Goal: Information Seeking & Learning: Learn about a topic

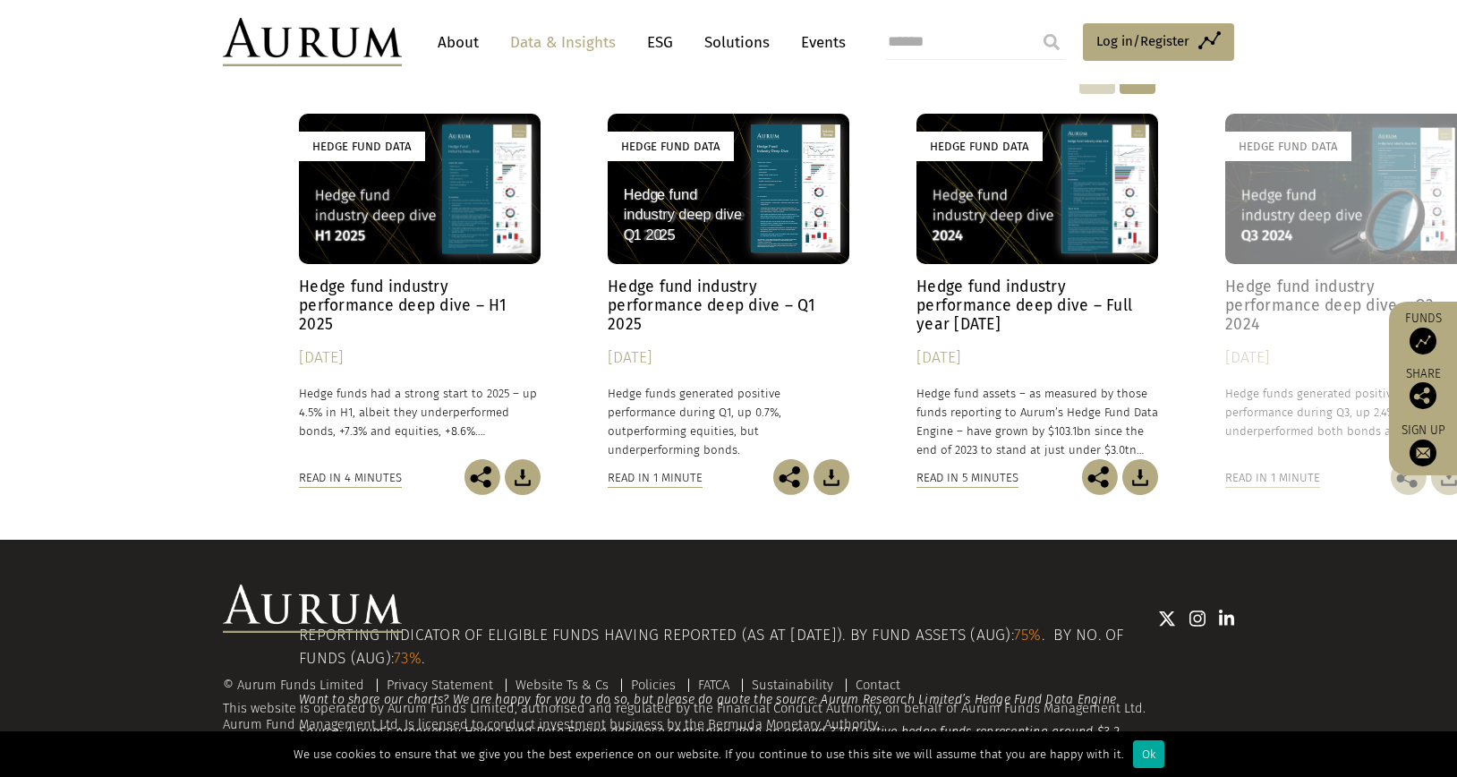
scroll to position [388, 0]
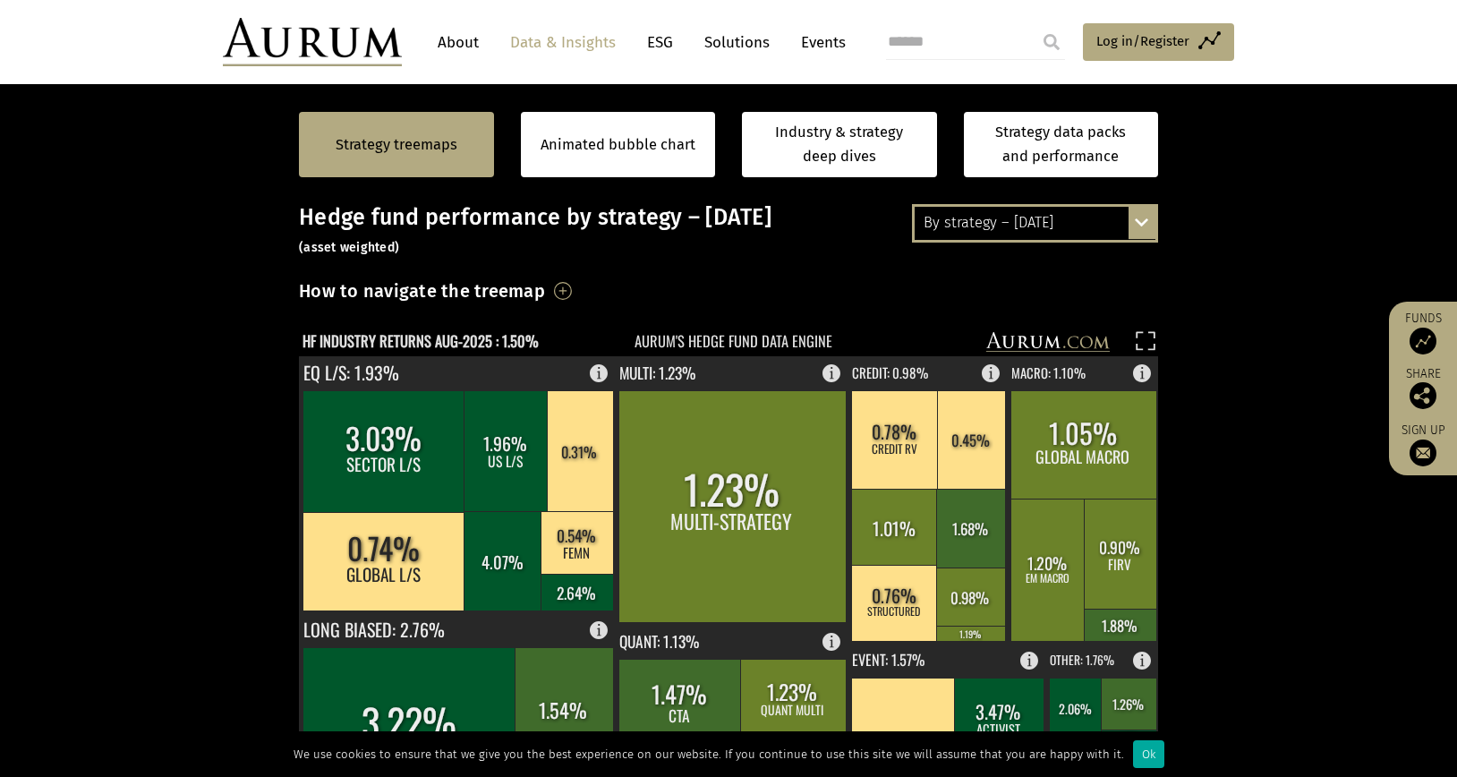
click at [1151, 232] on div "By strategy – [DATE] By strategy – [DATE] By strategy – year to date 2016 – [DA…" at bounding box center [1035, 223] width 246 height 38
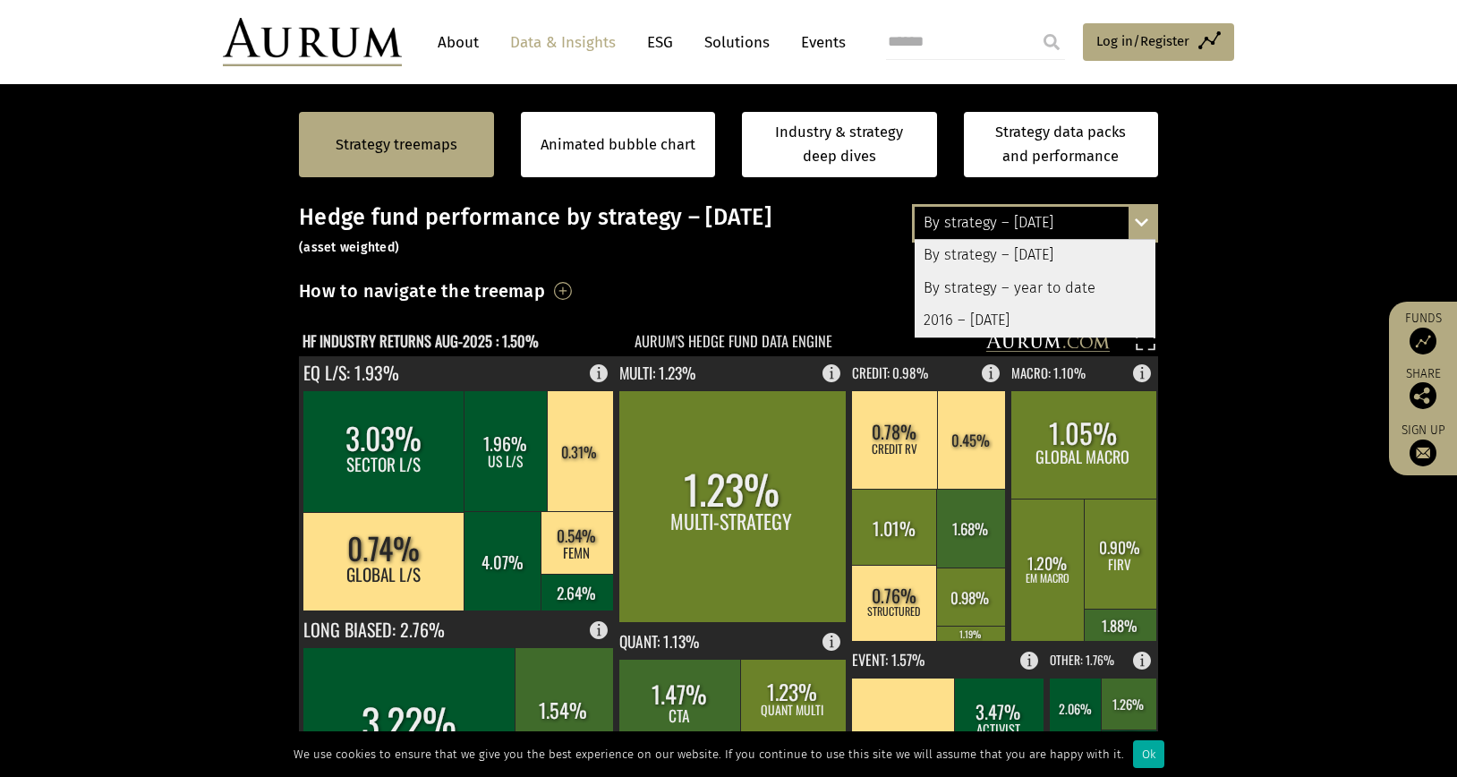
click at [1108, 291] on div "By strategy – year to date" at bounding box center [1035, 288] width 241 height 32
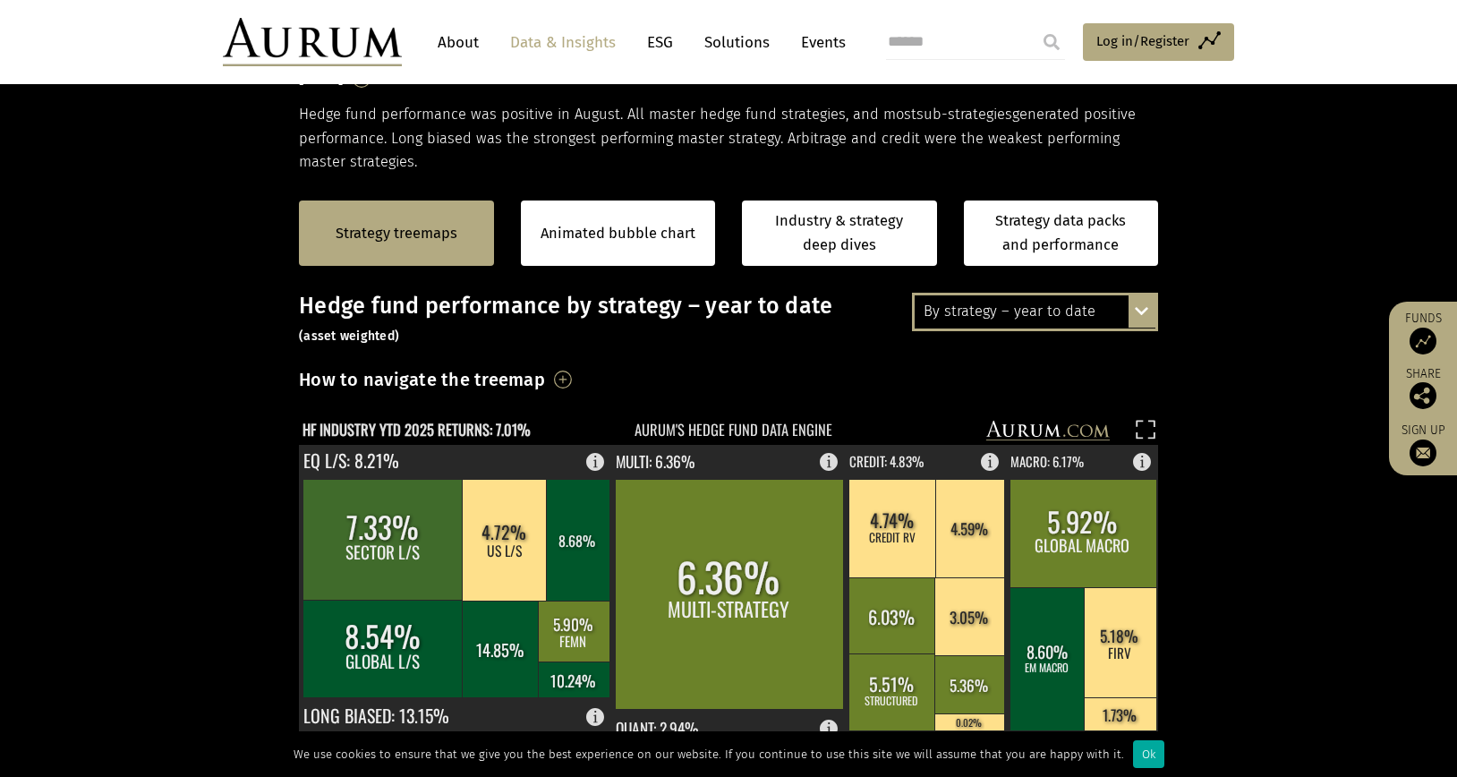
scroll to position [299, 0]
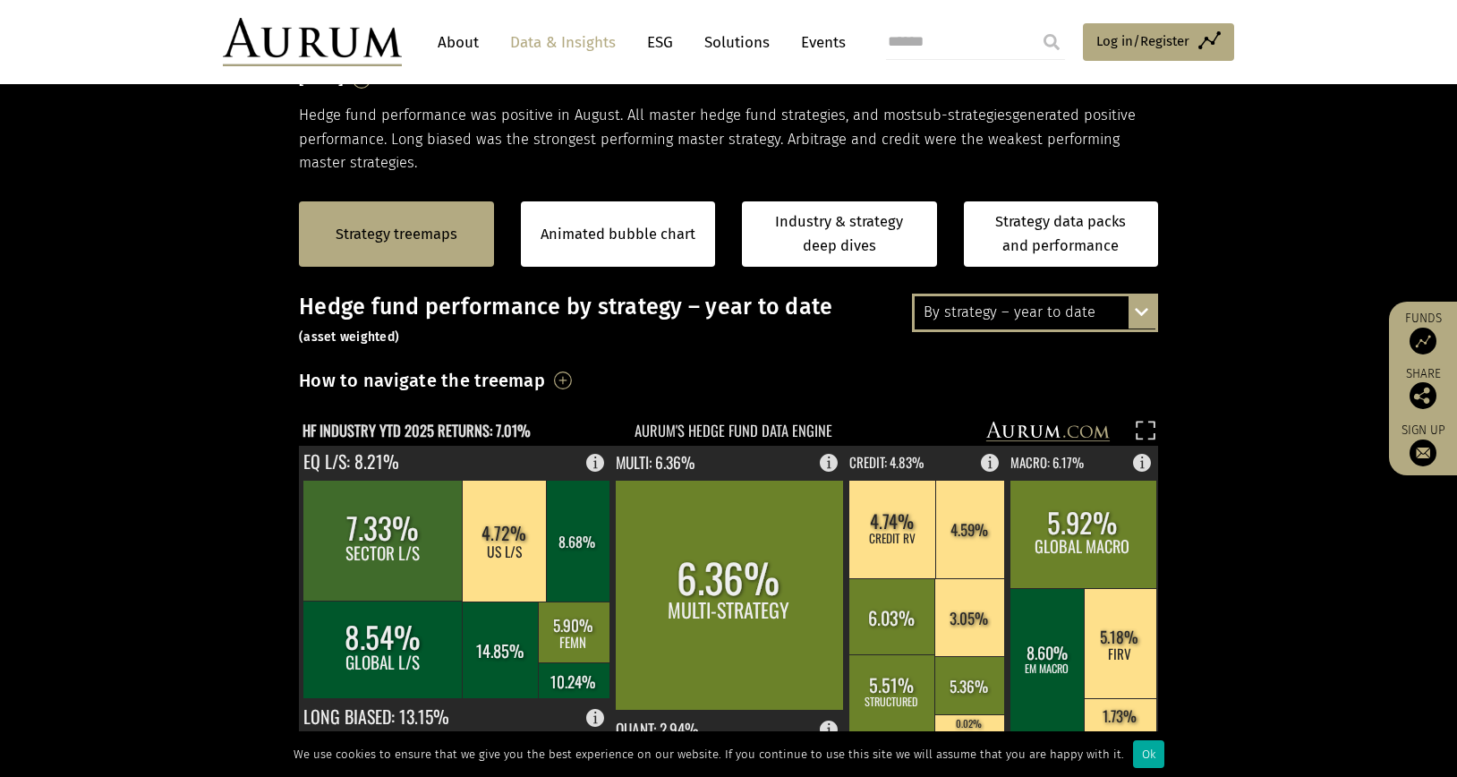
click at [1152, 317] on div "By strategy – year to date By strategy – August 2025 By strategy – year to date…" at bounding box center [1035, 313] width 246 height 38
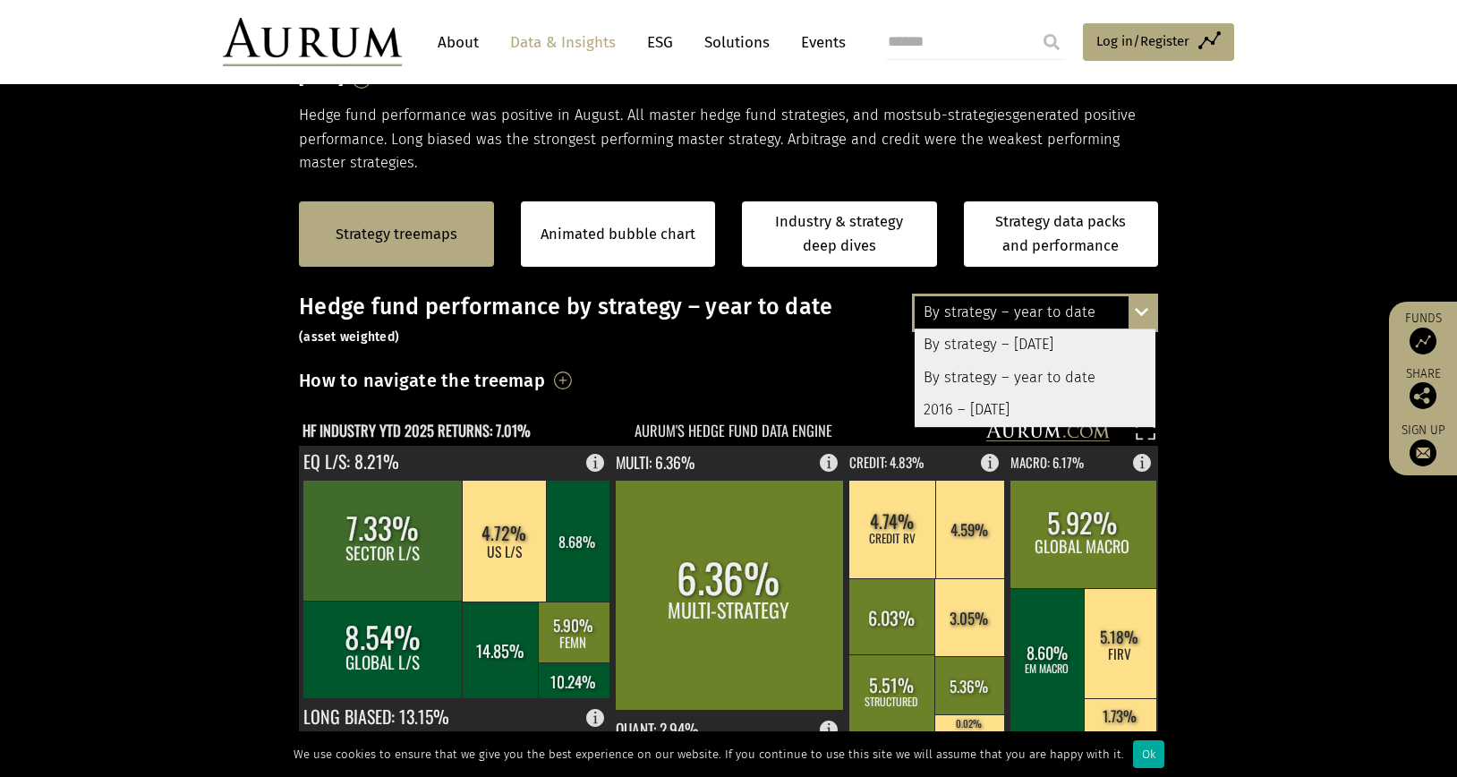
click at [1247, 459] on section "Strategy treemaps Animated bubble chart Industry & strategy deep dives Strategy…" at bounding box center [728, 734] width 1457 height 1119
click at [1146, 312] on div "By strategy – year to date By strategy – August 2025 By strategy – year to date…" at bounding box center [1035, 313] width 246 height 38
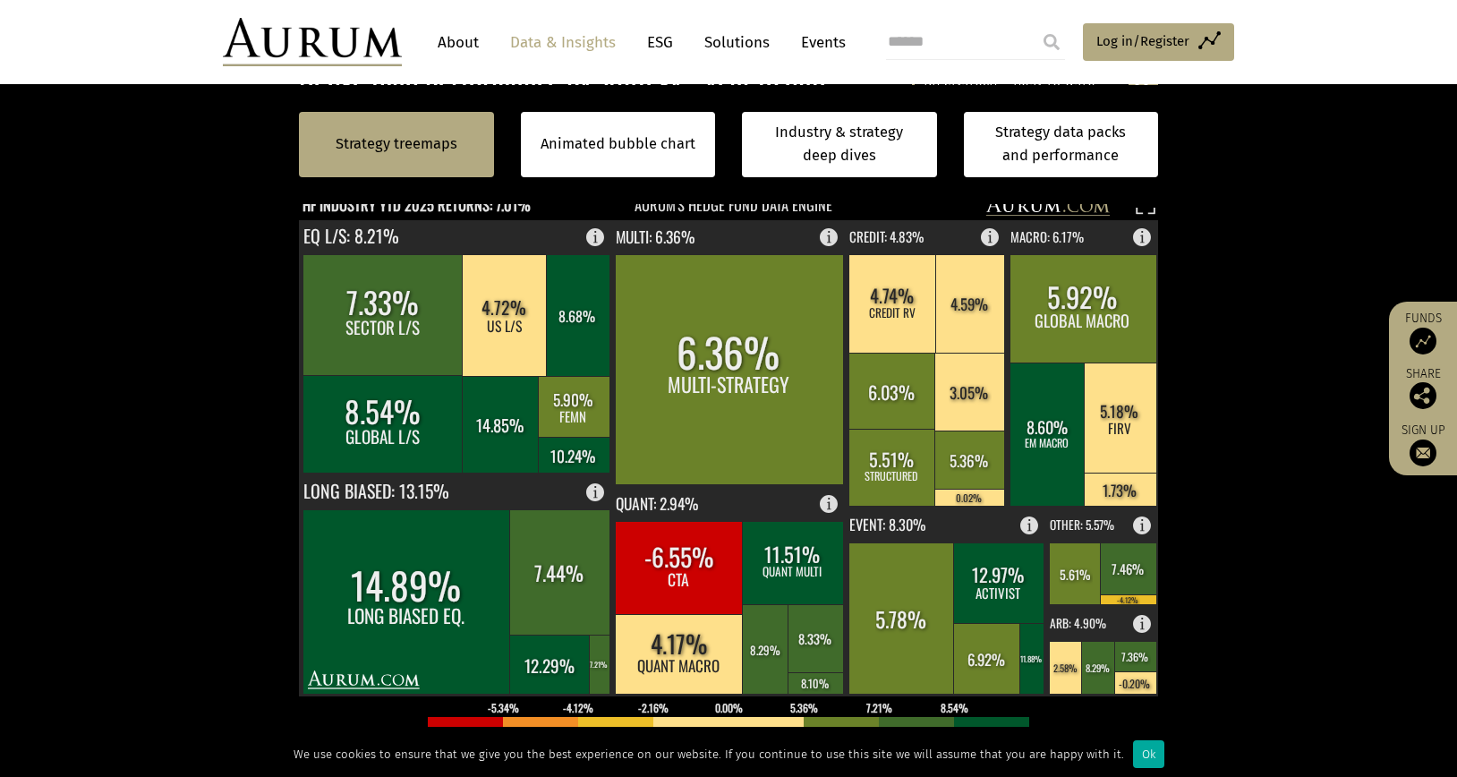
scroll to position [567, 0]
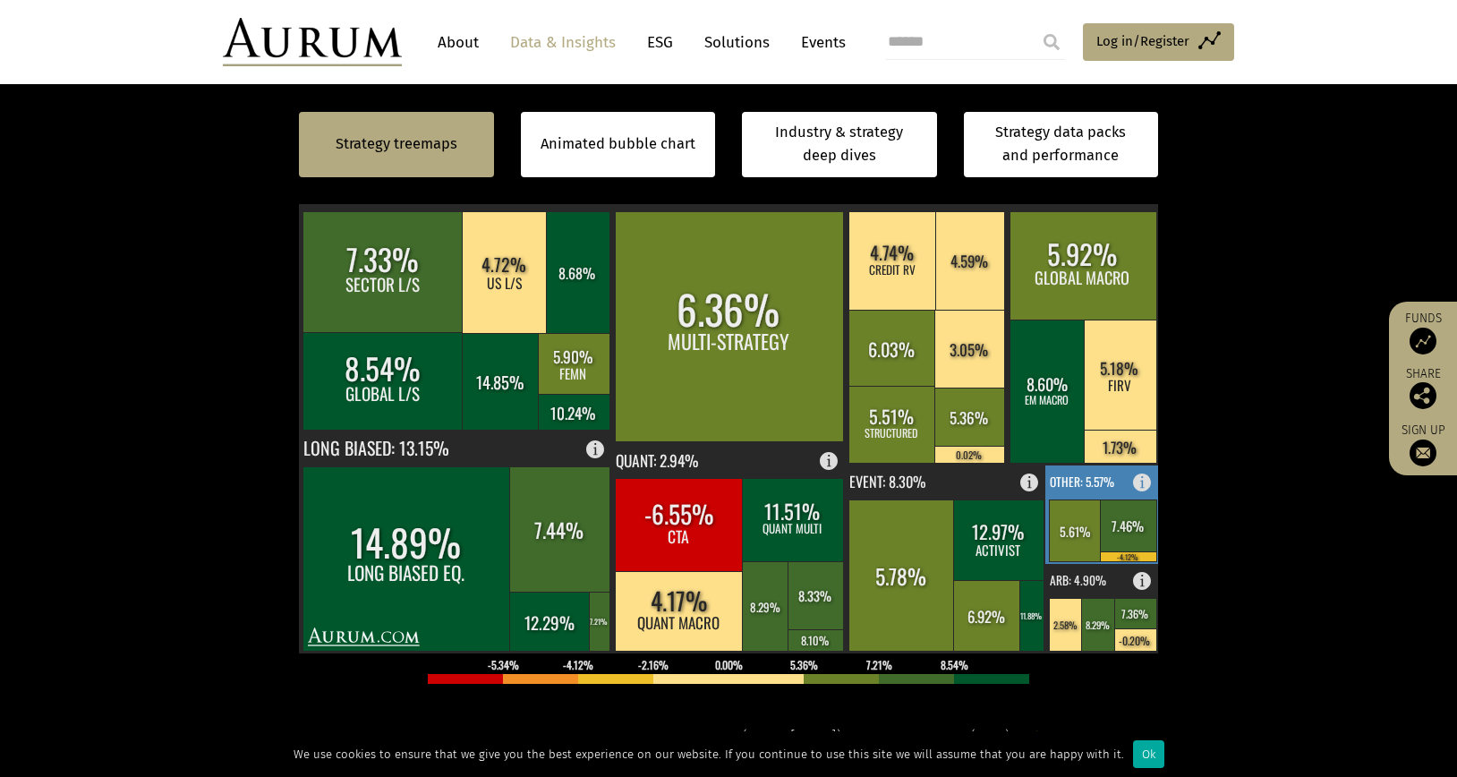
click at [1123, 527] on rect at bounding box center [1128, 525] width 56 height 52
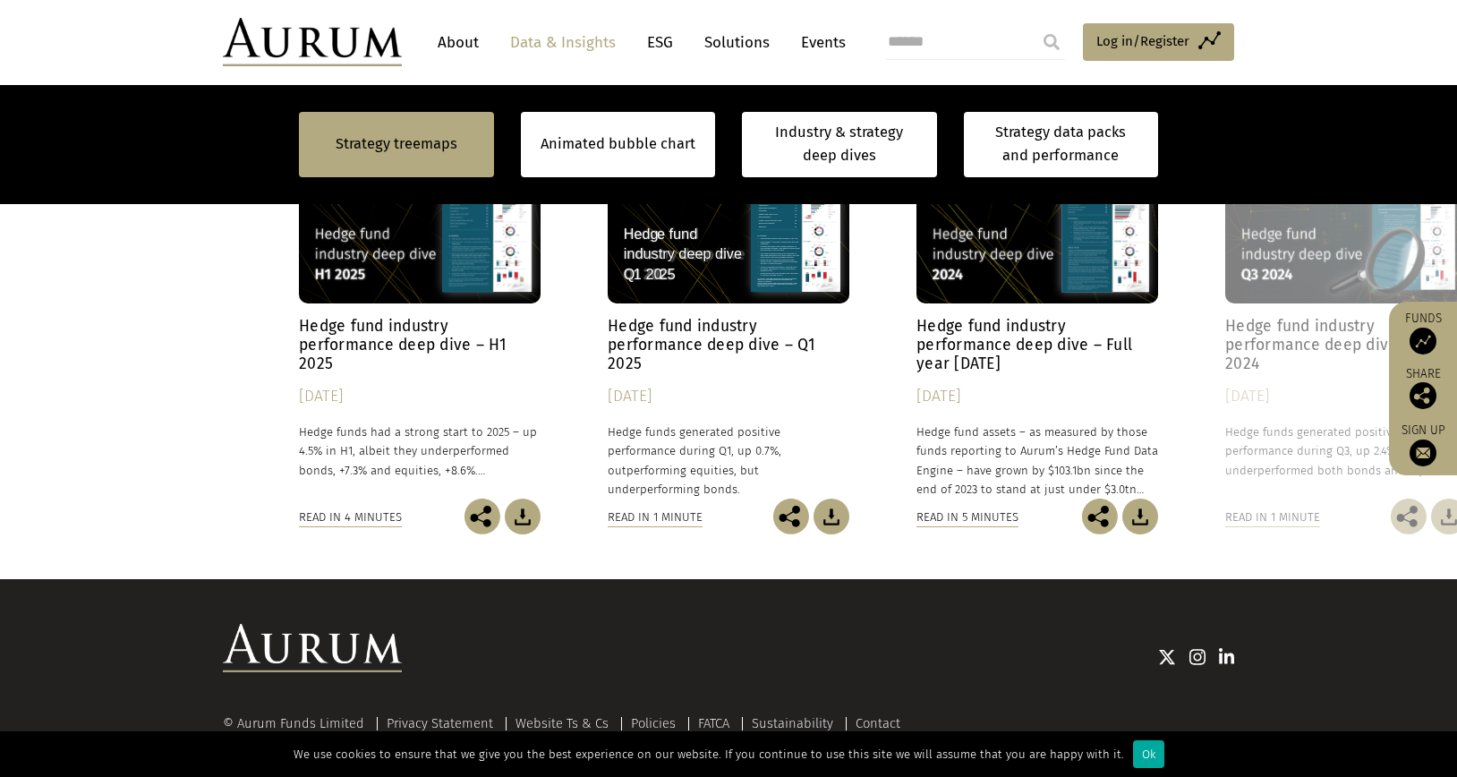
scroll to position [1552, 0]
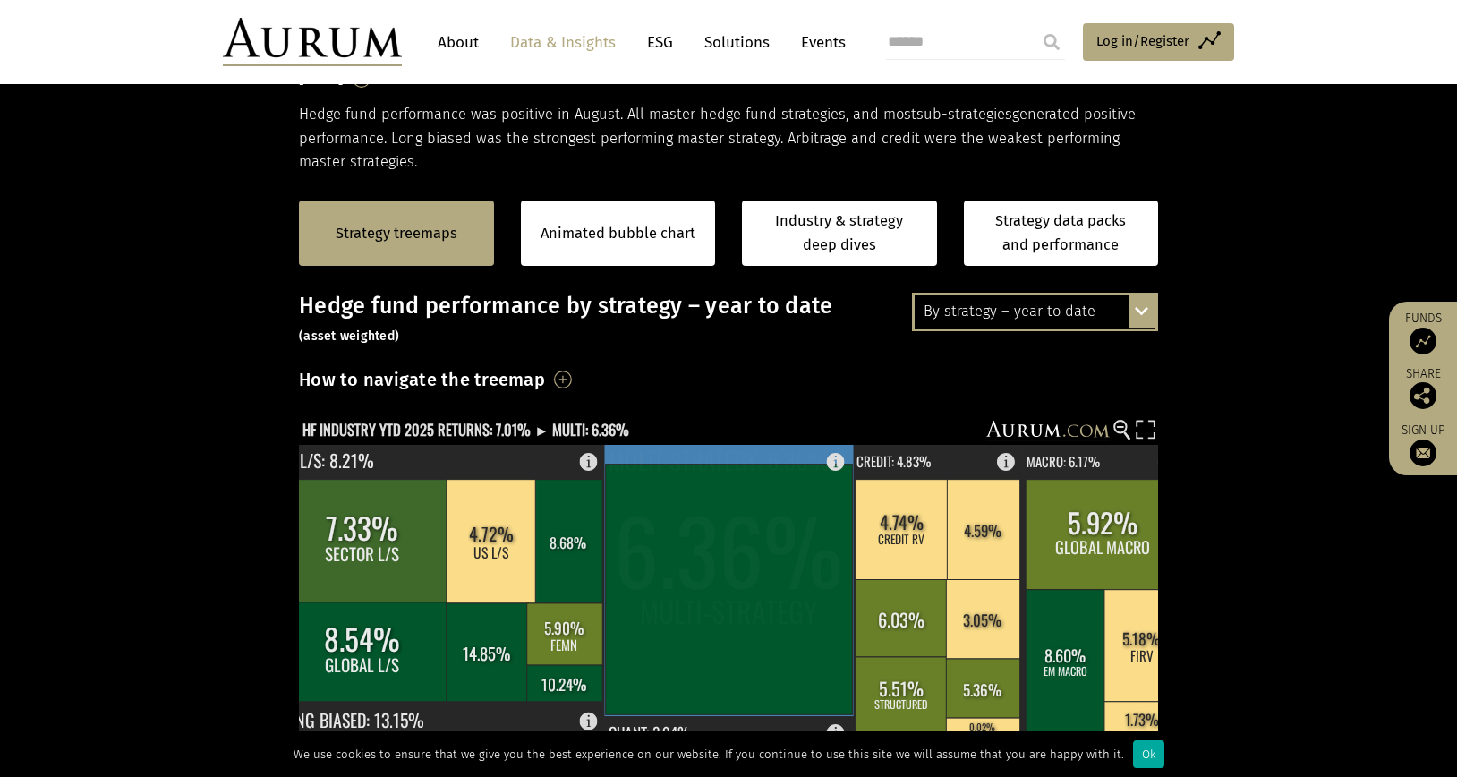
scroll to position [120, 0]
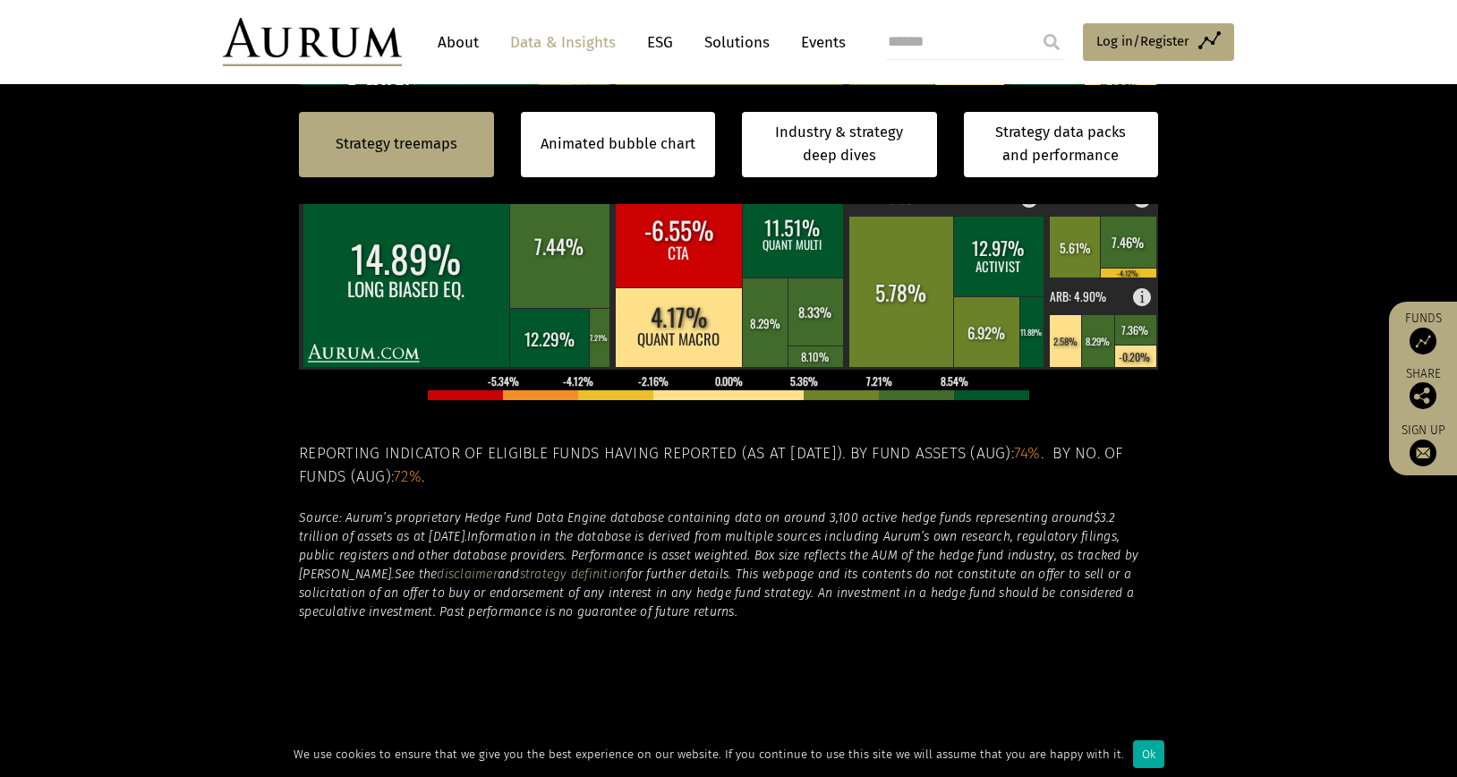
scroll to position [791, 0]
